Goal: Task Accomplishment & Management: Manage account settings

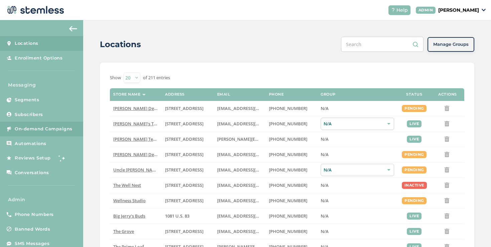
click at [43, 127] on span "On-demand Campaigns" at bounding box center [44, 129] width 58 height 7
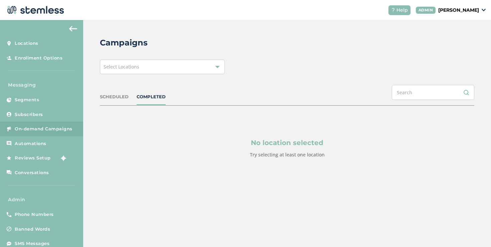
click at [105, 56] on div "Campaigns Select Locations SCHEDULED COMPLETED No location selected Try selecti…" at bounding box center [287, 113] width 408 height 187
click at [109, 63] on span "Select Locations" at bounding box center [121, 66] width 36 height 6
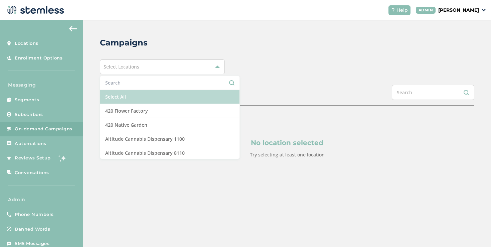
click at [115, 91] on li "Select All" at bounding box center [169, 97] width 139 height 14
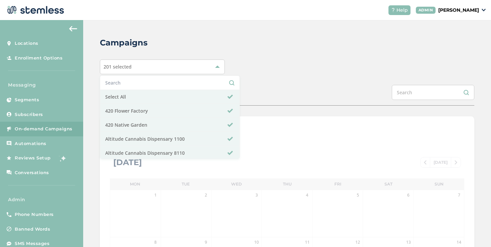
click at [237, 83] on div "Campaigns 201 selected Select All 420 Flower Factory 420 Native Garden Altitude…" at bounding box center [287, 236] width 408 height 432
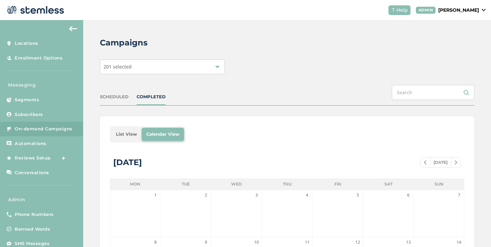
click at [121, 134] on li "List View" at bounding box center [126, 134] width 30 height 13
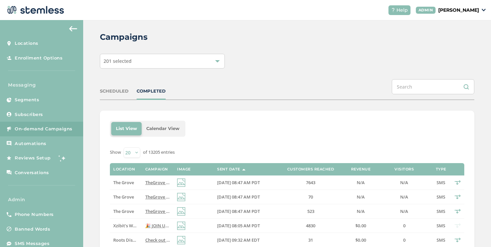
scroll to position [73, 0]
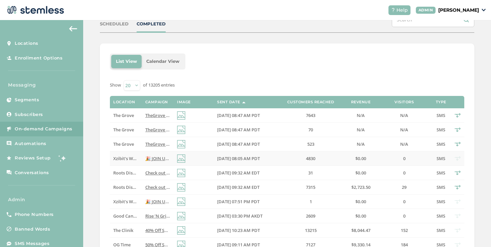
click at [152, 157] on span "🎉 JOIN US [DATE] FOR XZIBIT’S BDAY CELEBRATION 🎉 🔥 55% OFF STOREWIDE + 300 GOOD…" at bounding box center [460, 158] width 631 height 6
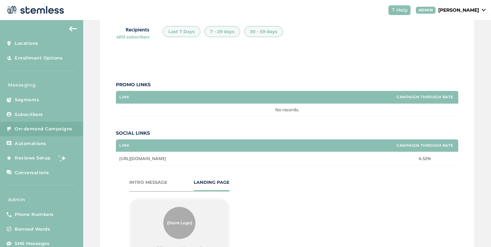
scroll to position [244, 0]
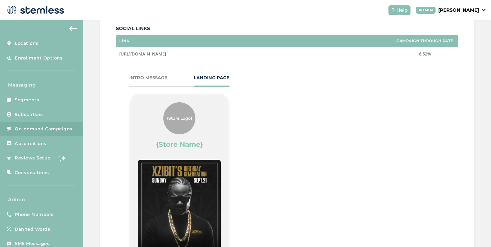
click at [148, 82] on div "INTRO MESSAGE LANDING PAGE" at bounding box center [179, 80] width 100 height 12
click at [148, 79] on div "INTRO MESSAGE" at bounding box center [148, 77] width 38 height 7
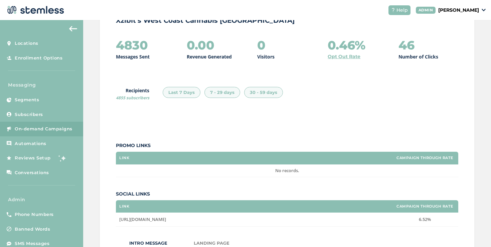
scroll to position [38, 0]
